Goal: Task Accomplishment & Management: Manage account settings

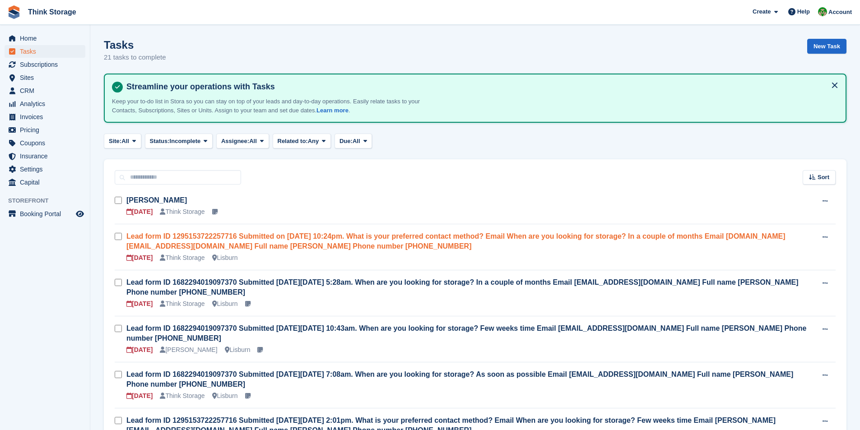
click at [265, 238] on link "Lead form ID 1295153722257716 Submitted on [DATE] 10:24pm. What is your preferr…" at bounding box center [455, 241] width 659 height 18
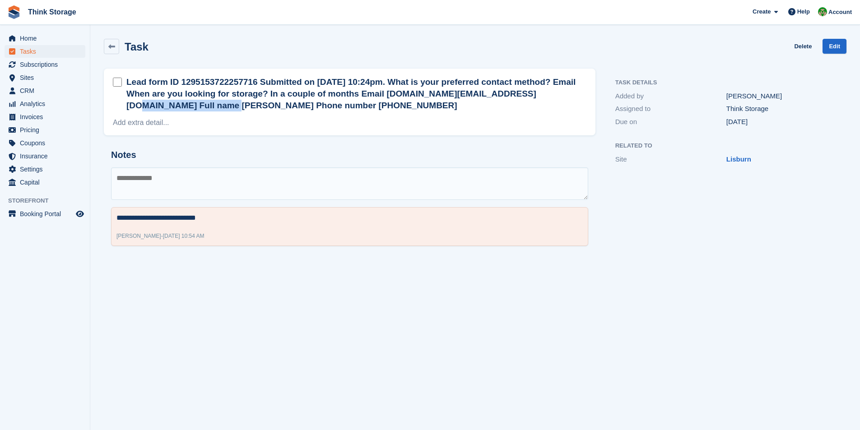
drag, startPoint x: 398, startPoint y: 93, endPoint x: 494, endPoint y: 93, distance: 95.2
click at [494, 93] on h2 "Lead form ID 1295153722257716 Submitted on [DATE] 10:24pm. What is your preferr…" at bounding box center [356, 93] width 460 height 35
copy h2 "[DOMAIN_NAME][EMAIL_ADDRESS][DOMAIN_NAME]"
click at [149, 178] on textarea at bounding box center [349, 183] width 477 height 32
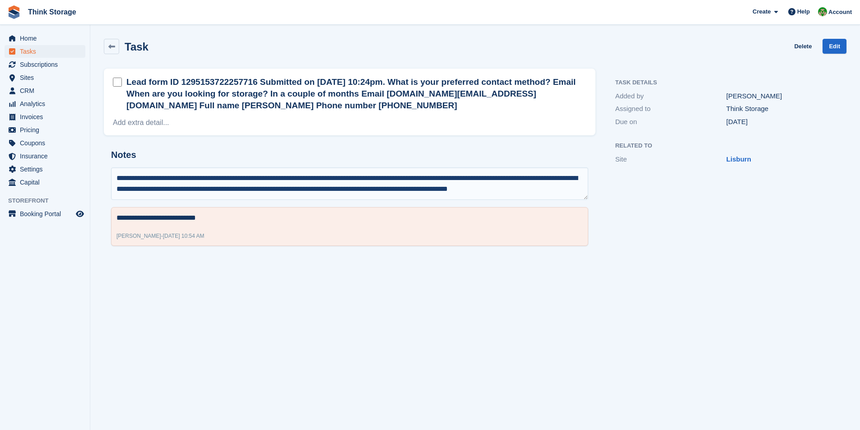
scroll to position [5, 0]
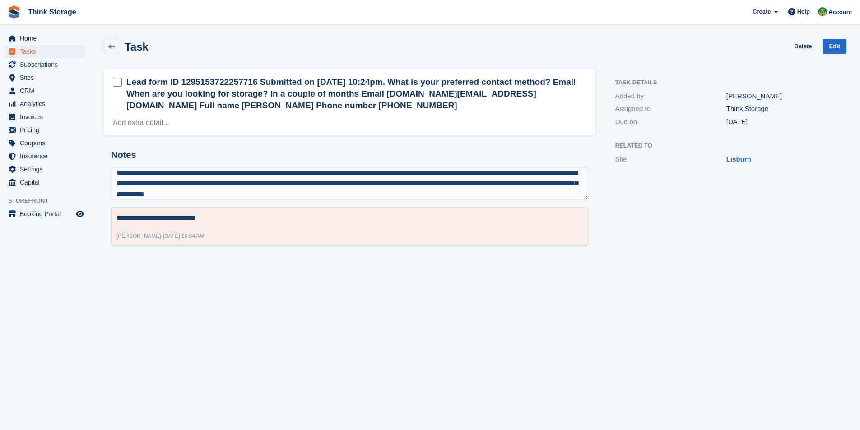
type textarea "**********"
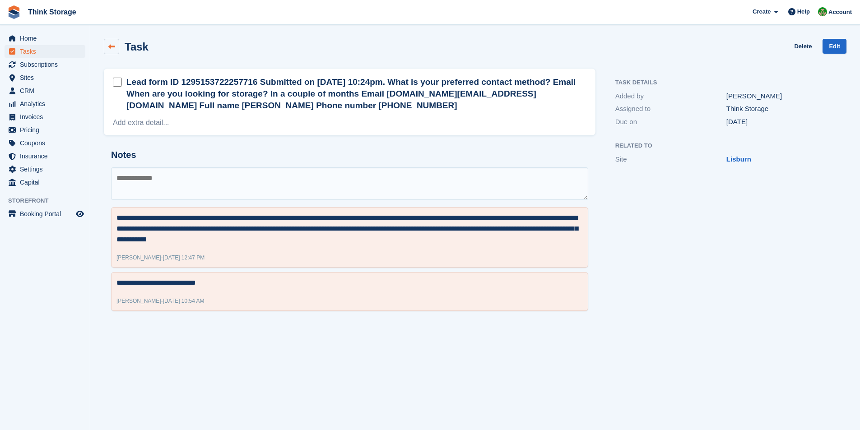
click at [110, 46] on icon at bounding box center [111, 46] width 7 height 7
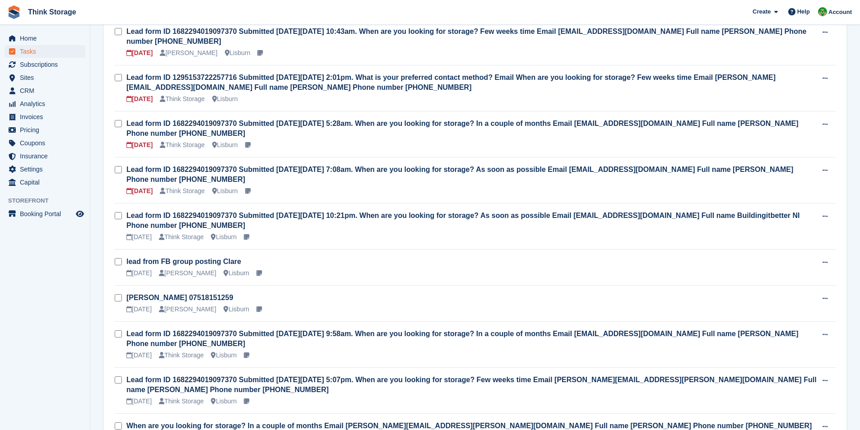
scroll to position [271, 0]
